Goal: Check status

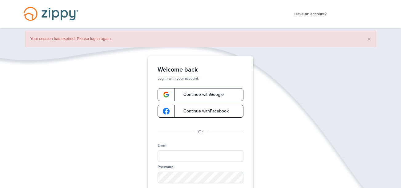
click at [197, 89] on link "Continue with Google" at bounding box center [201, 94] width 86 height 13
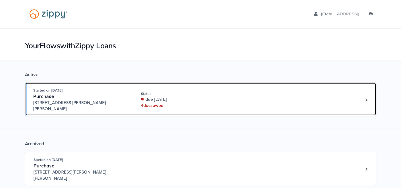
click at [243, 100] on div "Started on [DATE] Purchase [STREET_ADDRESS][PERSON_NAME][PERSON_NAME] Status du…" at bounding box center [197, 99] width 329 height 25
